Goal: Task Accomplishment & Management: Use online tool/utility

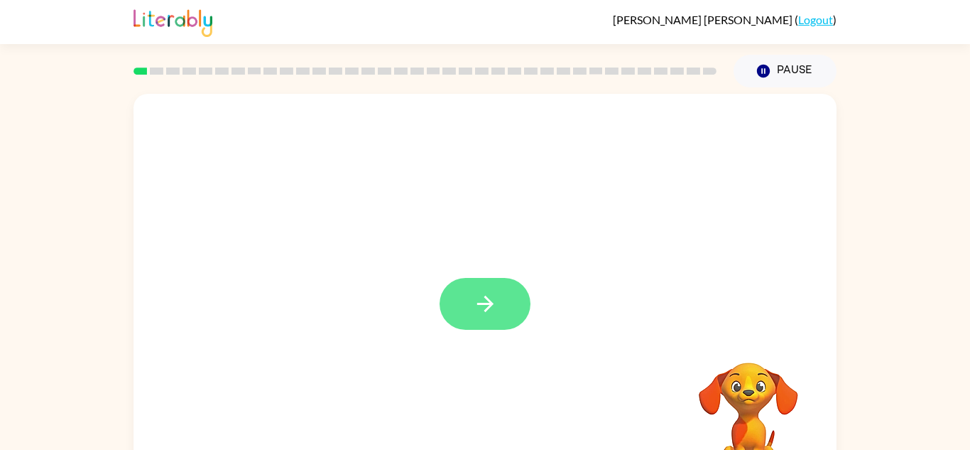
click at [477, 309] on icon "button" at bounding box center [485, 303] width 25 height 25
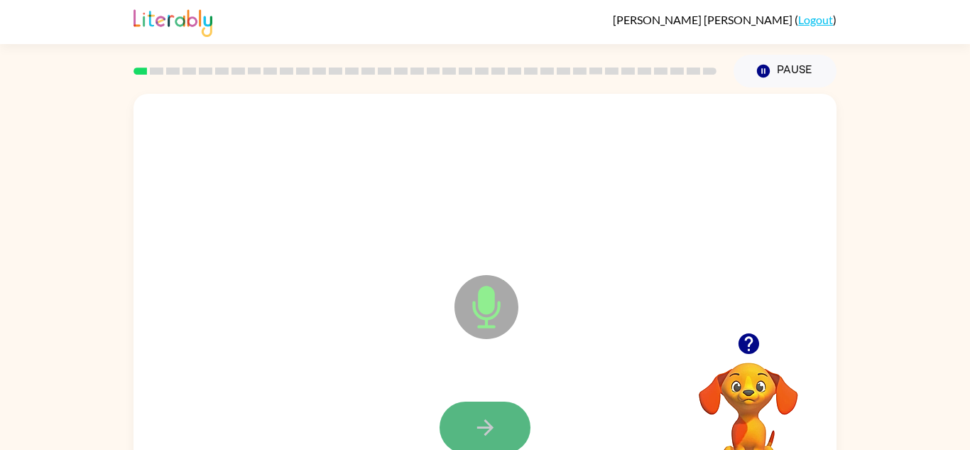
click at [482, 422] on icon "button" at bounding box center [485, 427] width 25 height 25
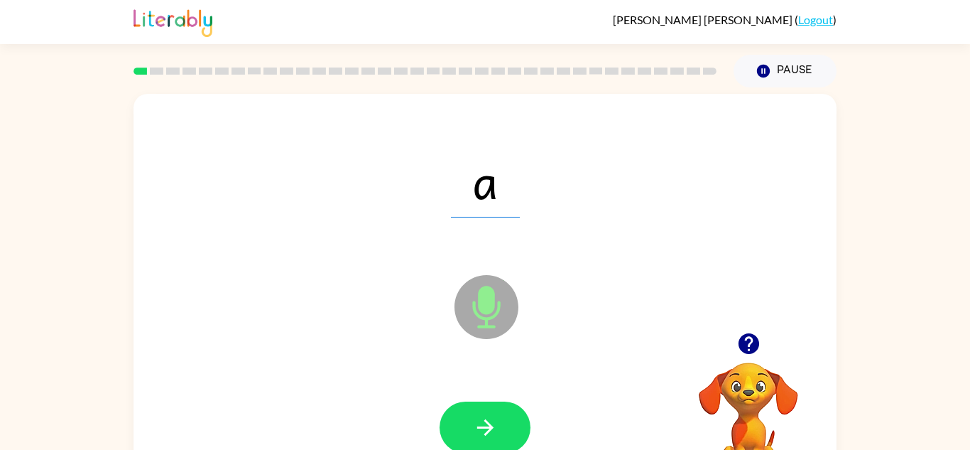
click at [482, 422] on icon "button" at bounding box center [485, 427] width 25 height 25
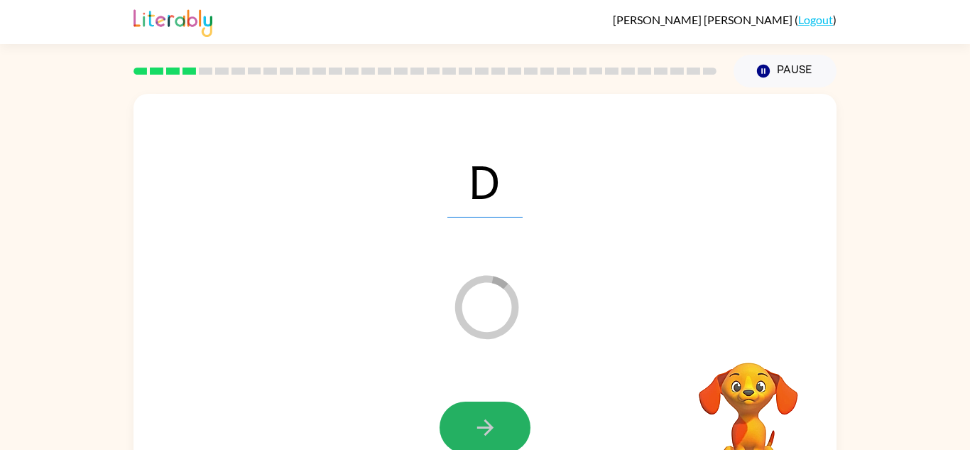
click at [482, 422] on icon "button" at bounding box center [485, 427] width 25 height 25
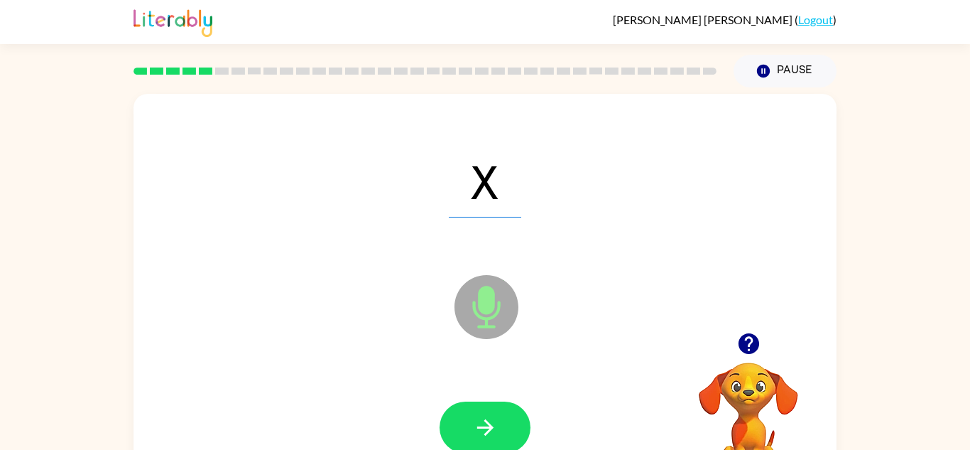
click at [482, 422] on icon "button" at bounding box center [485, 427] width 25 height 25
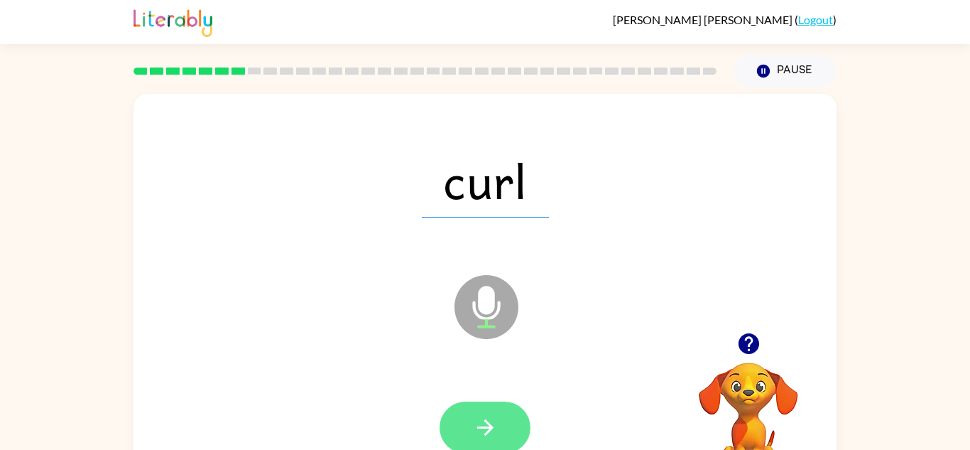
click at [497, 418] on icon "button" at bounding box center [485, 427] width 25 height 25
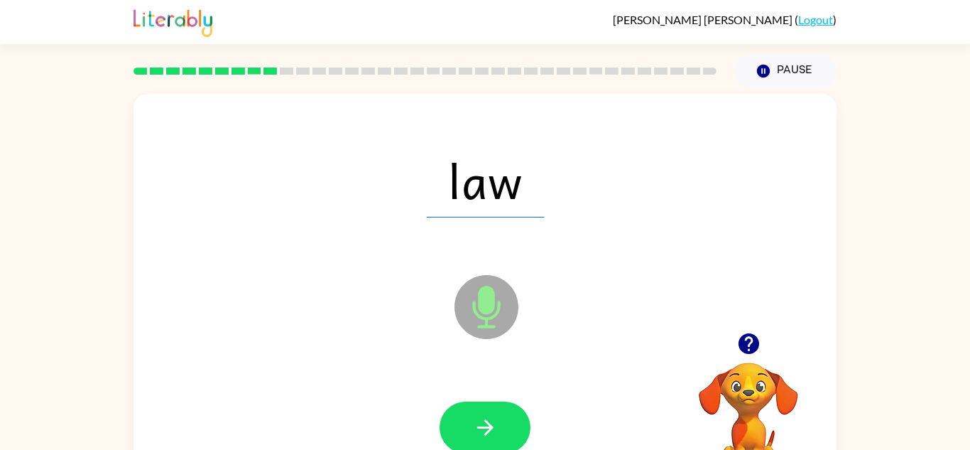
click at [497, 418] on icon "button" at bounding box center [485, 427] width 25 height 25
click at [466, 438] on button "button" at bounding box center [485, 427] width 91 height 52
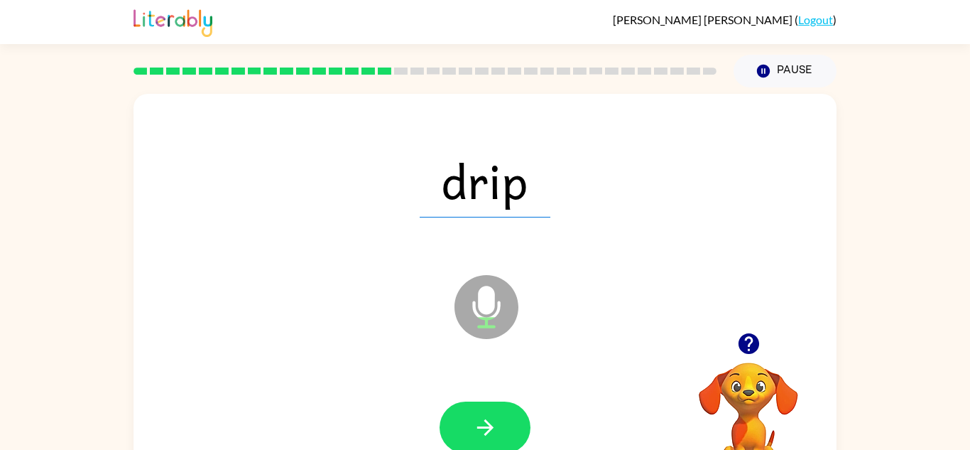
click at [466, 438] on button "button" at bounding box center [485, 427] width 91 height 52
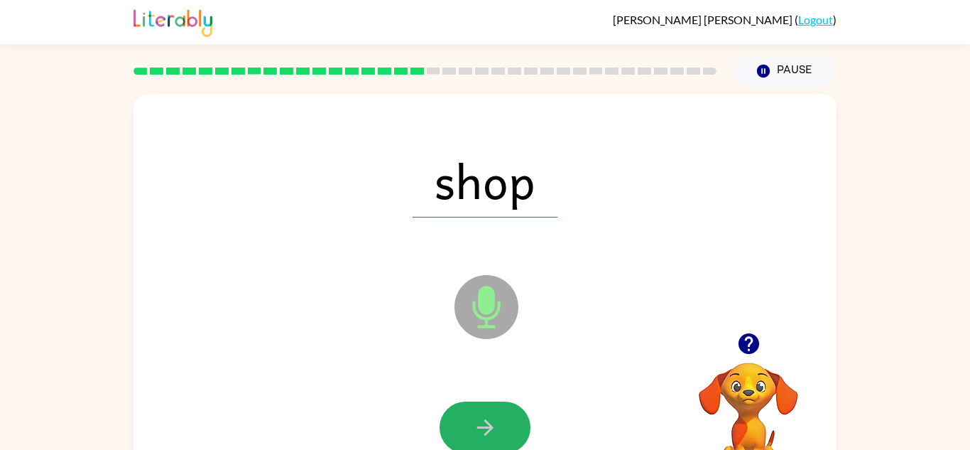
click at [466, 438] on button "button" at bounding box center [485, 427] width 91 height 52
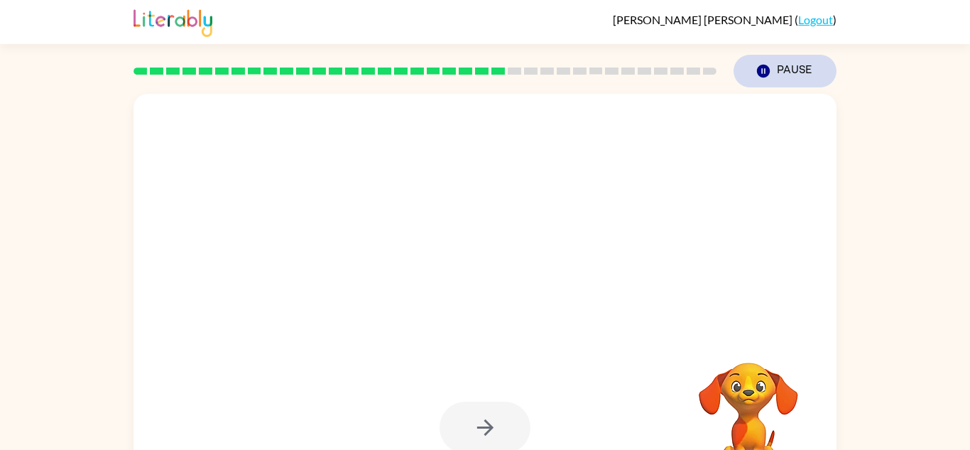
click at [774, 67] on button "Pause Pause" at bounding box center [785, 71] width 103 height 33
